Goal: Task Accomplishment & Management: Complete application form

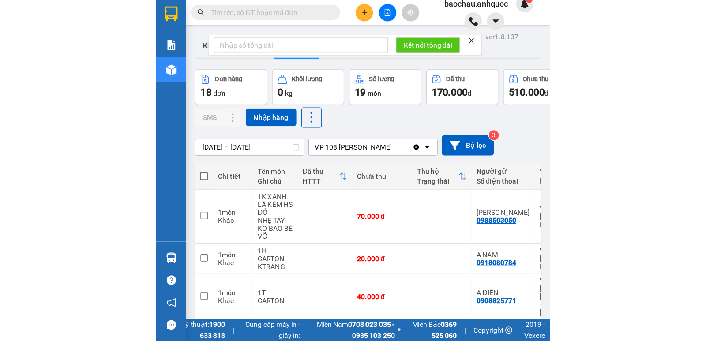
scroll to position [75, 0]
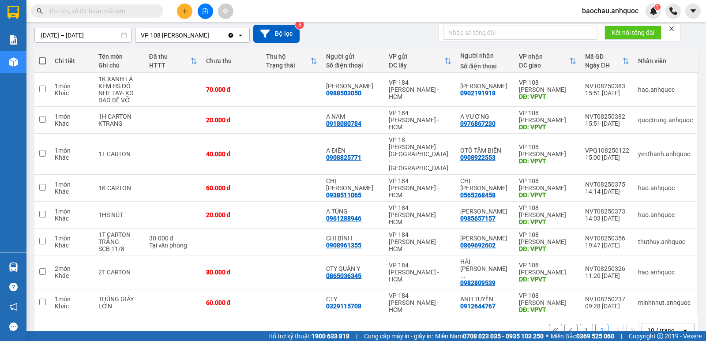
click at [185, 12] on icon "plus" at bounding box center [185, 11] width 6 height 6
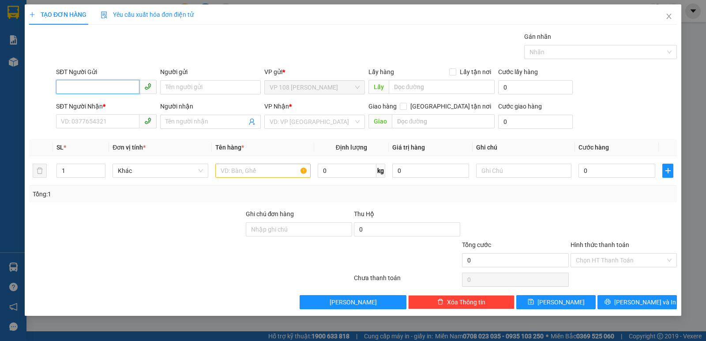
click at [88, 85] on input "SĐT Người Gửi" at bounding box center [97, 87] width 83 height 14
type input "0908570486"
click at [94, 101] on div "0908570486 - CÔ MAI" at bounding box center [106, 105] width 90 height 10
type input "CÔ MAI"
type input "0937978889"
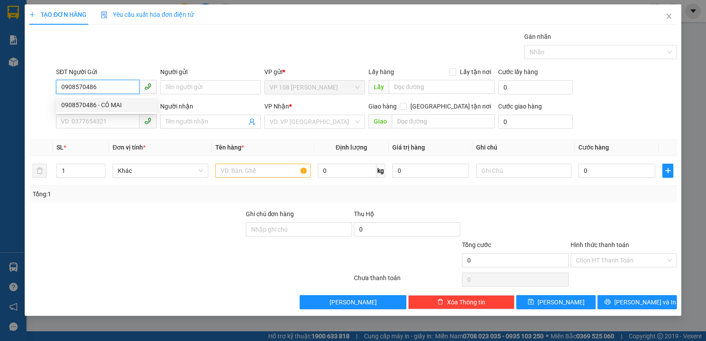
type input "E [PERSON_NAME]"
type input "VPSG"
type input "TM 8/8 THỦY"
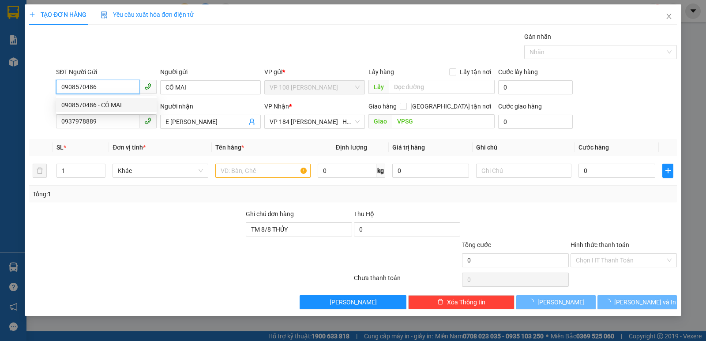
type input "40.000"
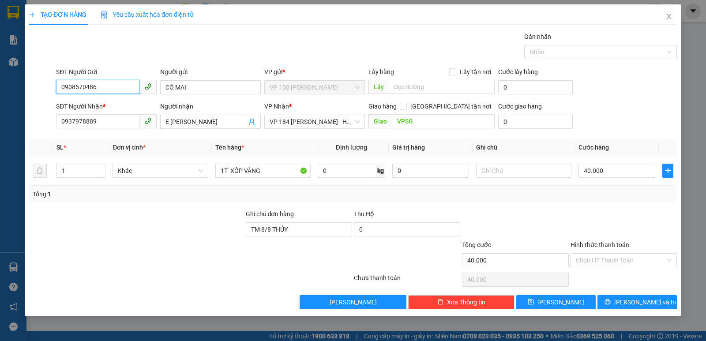
type input "0908570486"
drag, startPoint x: 116, startPoint y: 131, endPoint x: 75, endPoint y: 126, distance: 41.4
click at [75, 126] on div "SĐT Người Nhận * 0937978889" at bounding box center [106, 117] width 101 height 31
drag, startPoint x: 102, startPoint y: 120, endPoint x: 35, endPoint y: 119, distance: 67.6
click at [35, 119] on div "SĐT Người Nhận * 0937978889 Người nhận E LƯƠNG VP Nhận * VP 184 [PERSON_NAME] -…" at bounding box center [353, 117] width 650 height 31
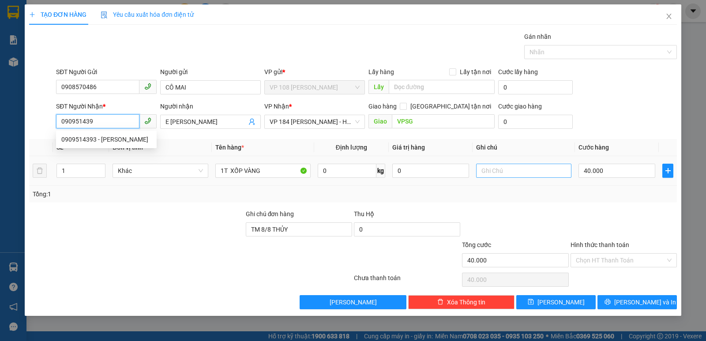
type input "0909514393"
click at [120, 141] on div "0909514393 - [PERSON_NAME]" at bounding box center [106, 140] width 90 height 10
type input "[PERSON_NAME]"
type input "VPNVT"
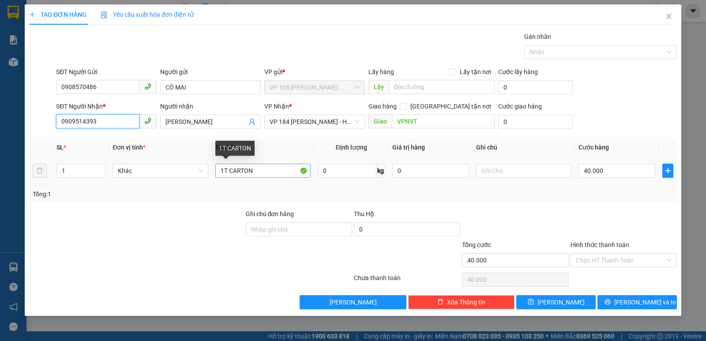
type input "0909514393"
drag, startPoint x: 275, startPoint y: 170, endPoint x: 199, endPoint y: 173, distance: 76.4
click at [207, 173] on tr "1 Khác 1T CARTON 0 kg 0 40.000" at bounding box center [353, 171] width 648 height 30
type input "1T XỐP"
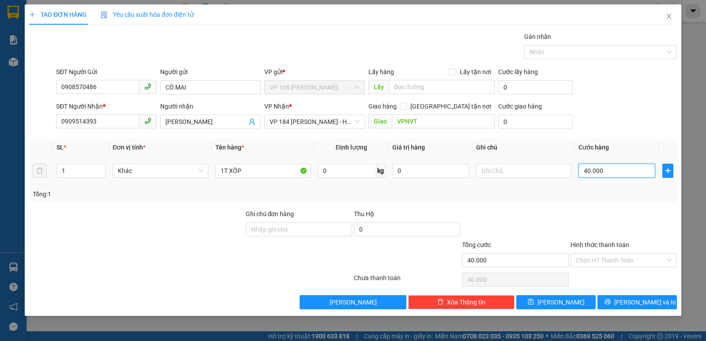
click at [349, 173] on input "40.000" at bounding box center [617, 171] width 77 height 14
type input "5"
type input "50"
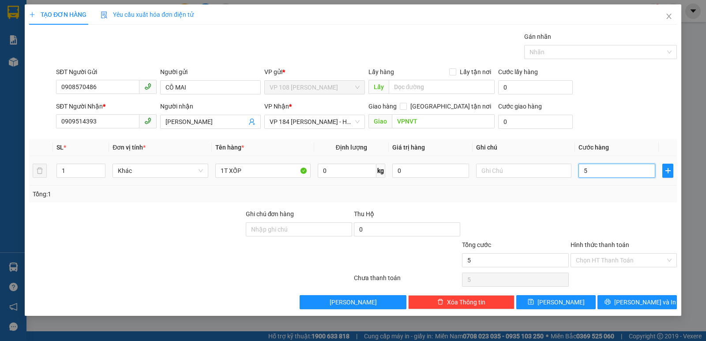
type input "50"
type input "500"
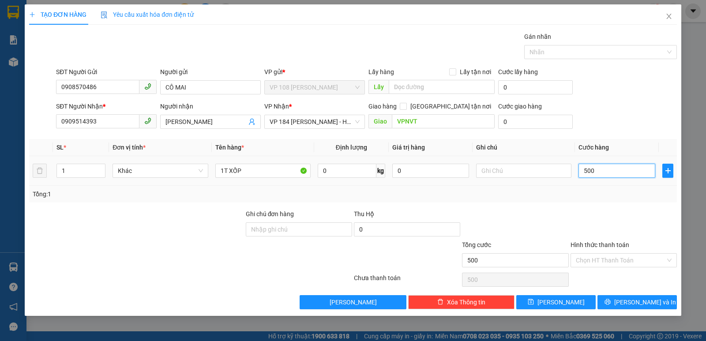
type input "5.000"
type input "50.000"
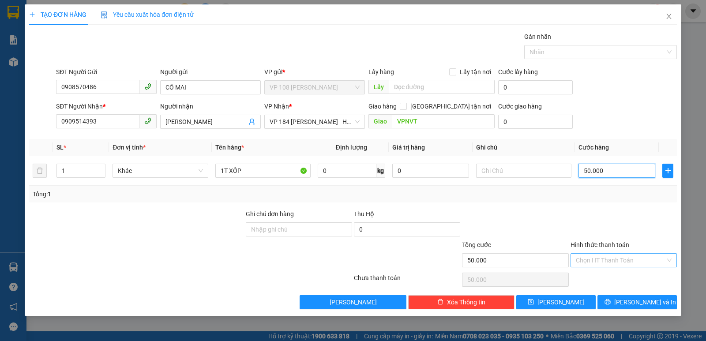
type input "50.000"
click at [349, 257] on input "Hình thức thanh toán" at bounding box center [621, 260] width 90 height 13
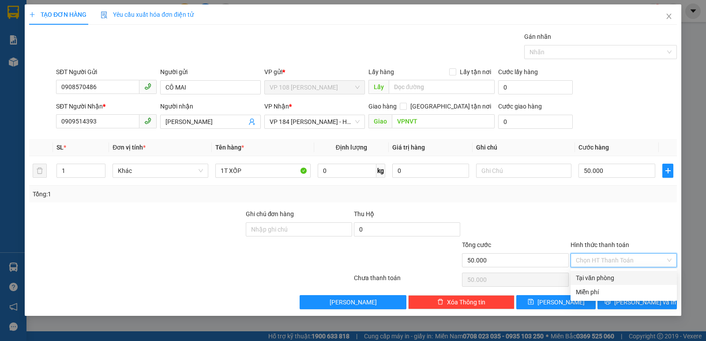
click at [349, 279] on div "Tại văn phòng" at bounding box center [624, 278] width 96 height 10
type input "0"
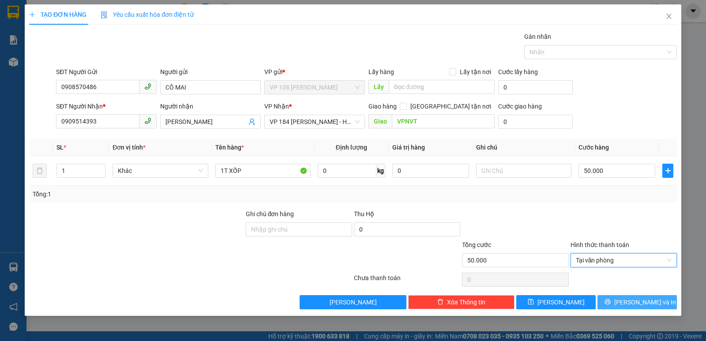
click at [349, 300] on span "[PERSON_NAME] và In" at bounding box center [646, 303] width 62 height 10
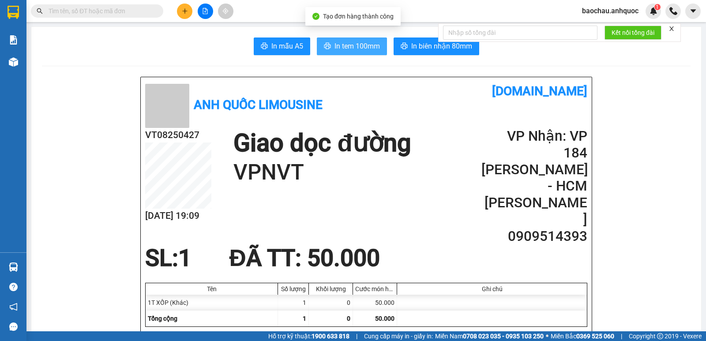
click at [348, 49] on span "In tem 100mm" at bounding box center [357, 46] width 45 height 11
